Goal: Find specific page/section: Find specific page/section

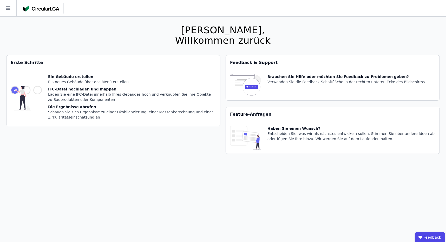
click at [45, 5] on img at bounding box center [41, 8] width 36 height 6
click at [11, 8] on icon at bounding box center [8, 8] width 16 height 16
